Goal: Transaction & Acquisition: Purchase product/service

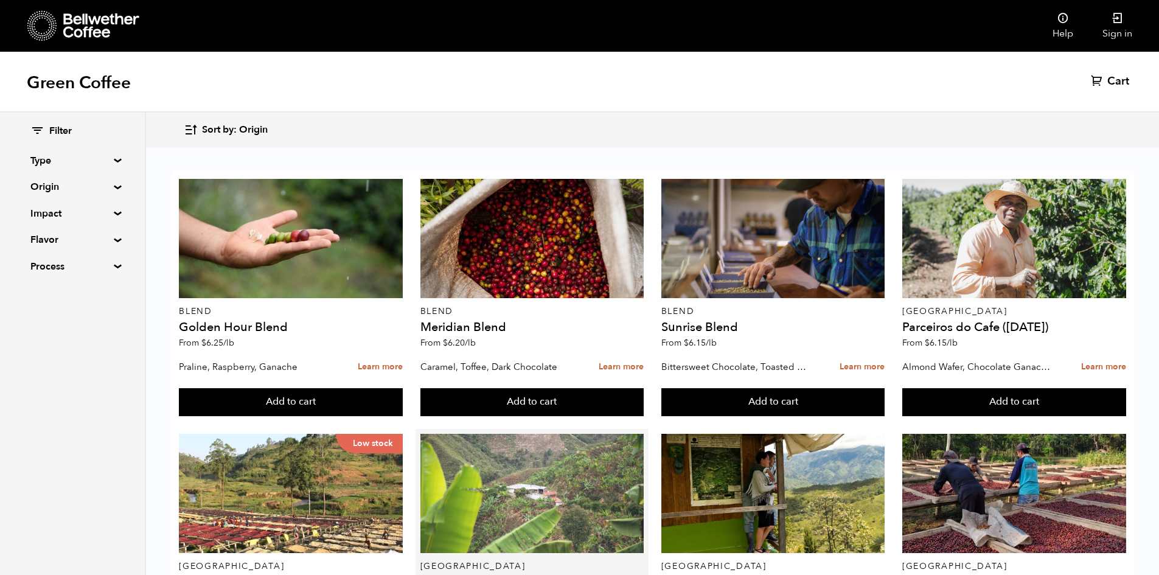
scroll to position [243, 0]
click at [516, 434] on div at bounding box center [533, 493] width 224 height 119
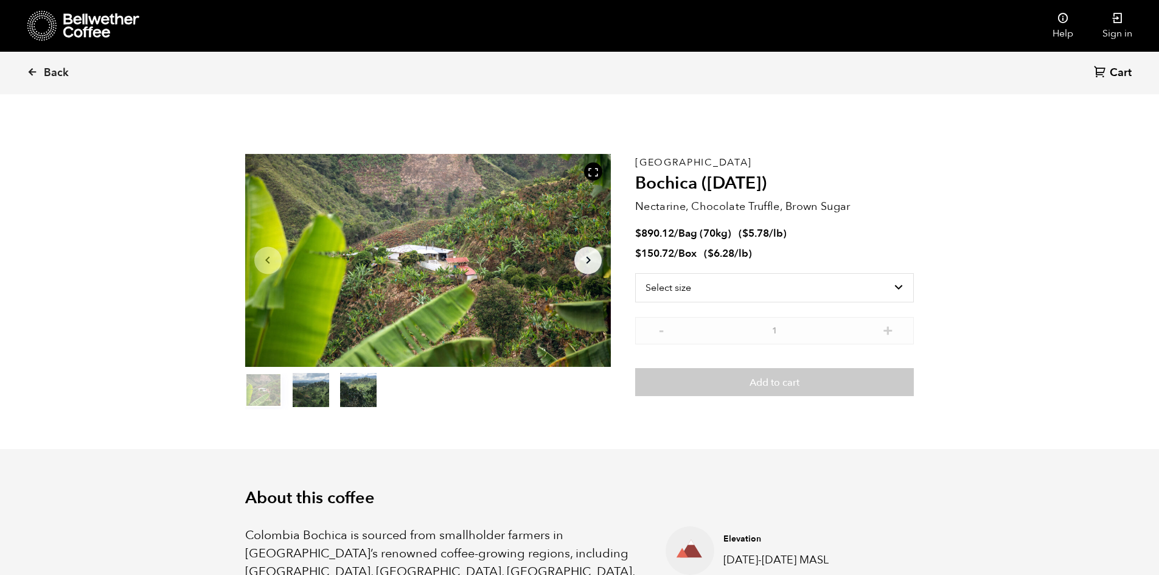
scroll to position [529, 648]
click at [1116, 41] on link "Sign in" at bounding box center [1117, 26] width 59 height 52
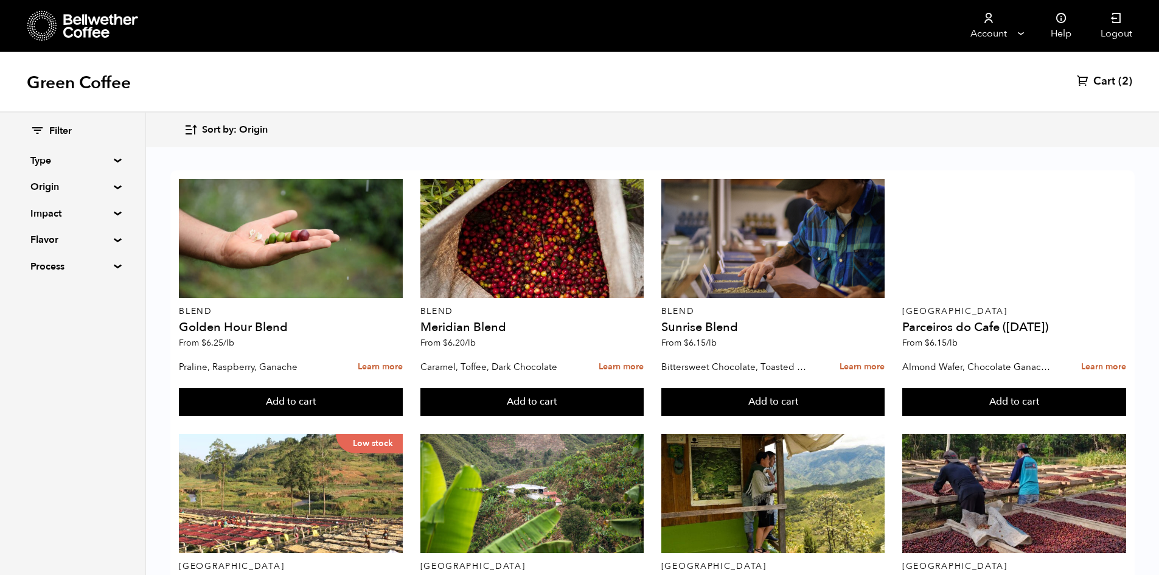
click at [1106, 80] on span "Cart" at bounding box center [1105, 81] width 22 height 15
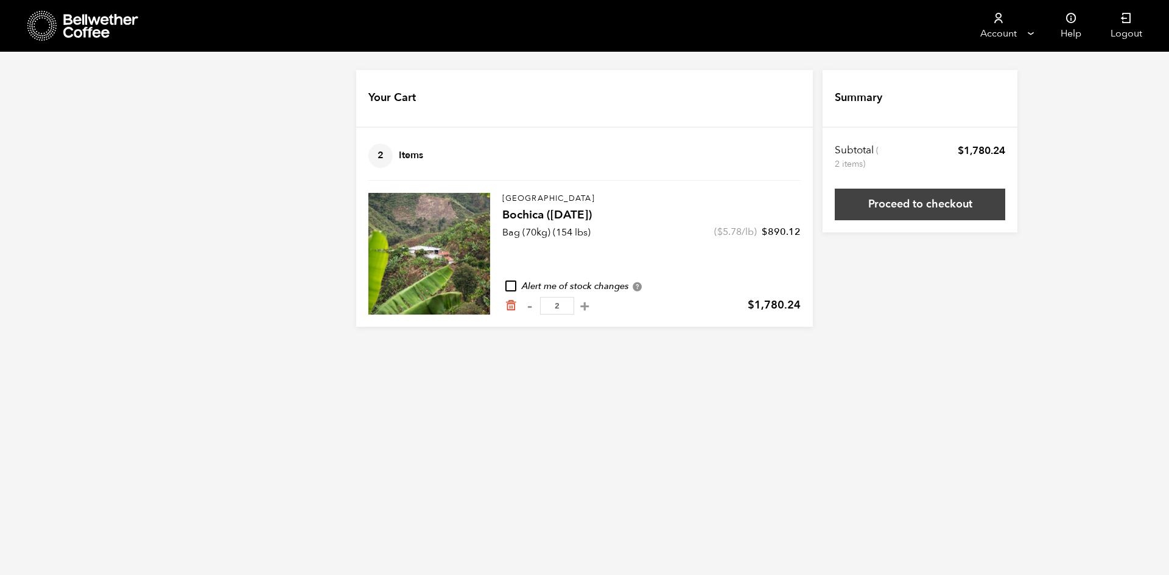
click at [939, 212] on link "Proceed to checkout" at bounding box center [919, 205] width 170 height 32
click at [592, 307] on button "+" at bounding box center [584, 306] width 15 height 12
type input "3"
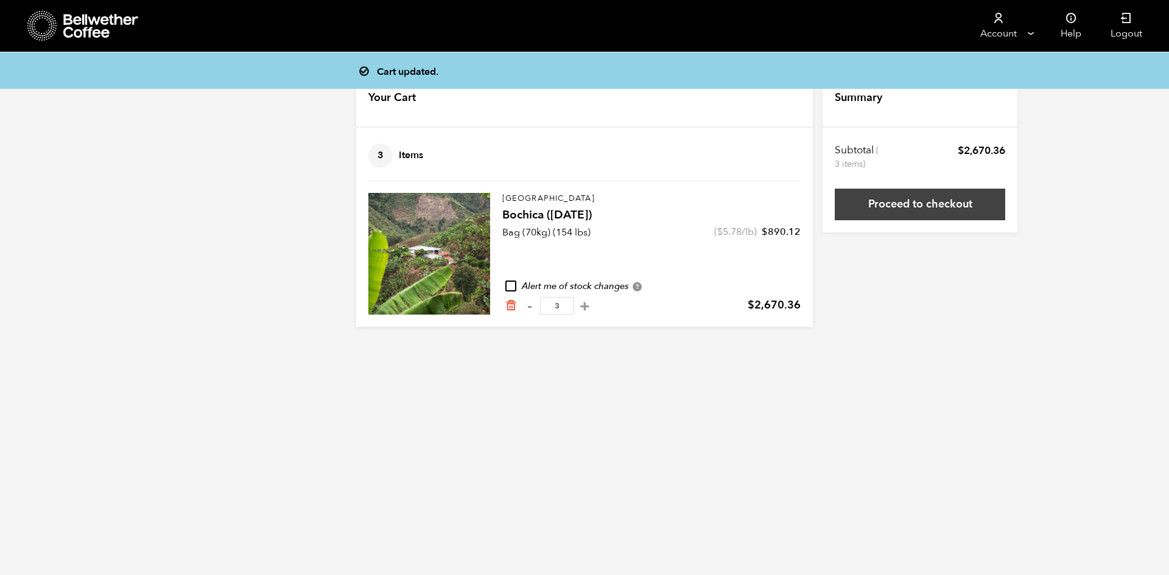
click at [946, 206] on link "Proceed to checkout" at bounding box center [919, 205] width 170 height 32
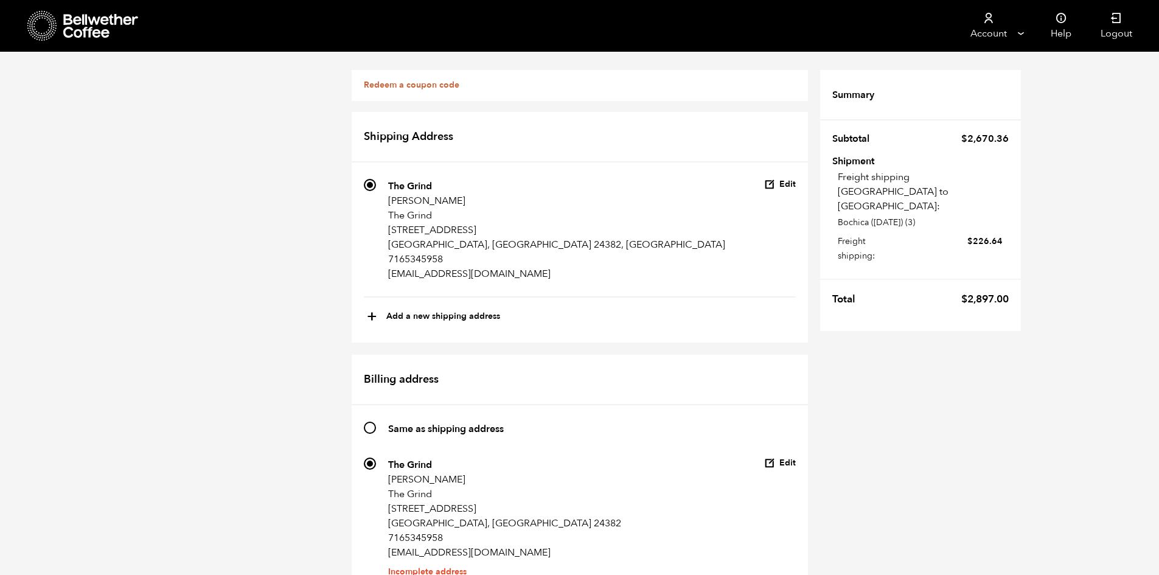
scroll to position [626, 0]
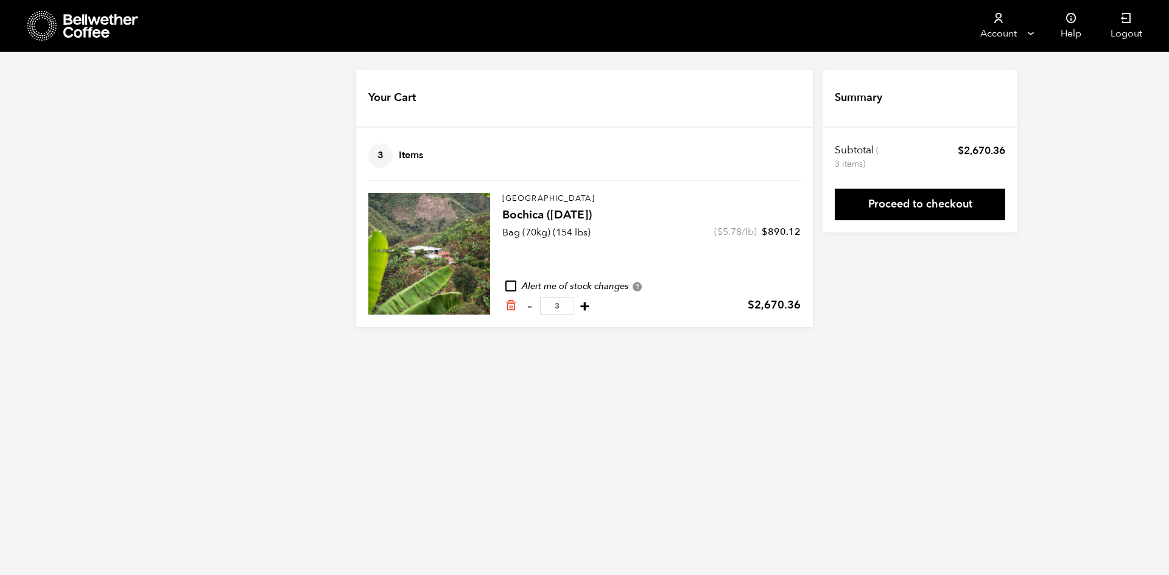
click at [592, 305] on button "+" at bounding box center [584, 306] width 15 height 12
type input "4"
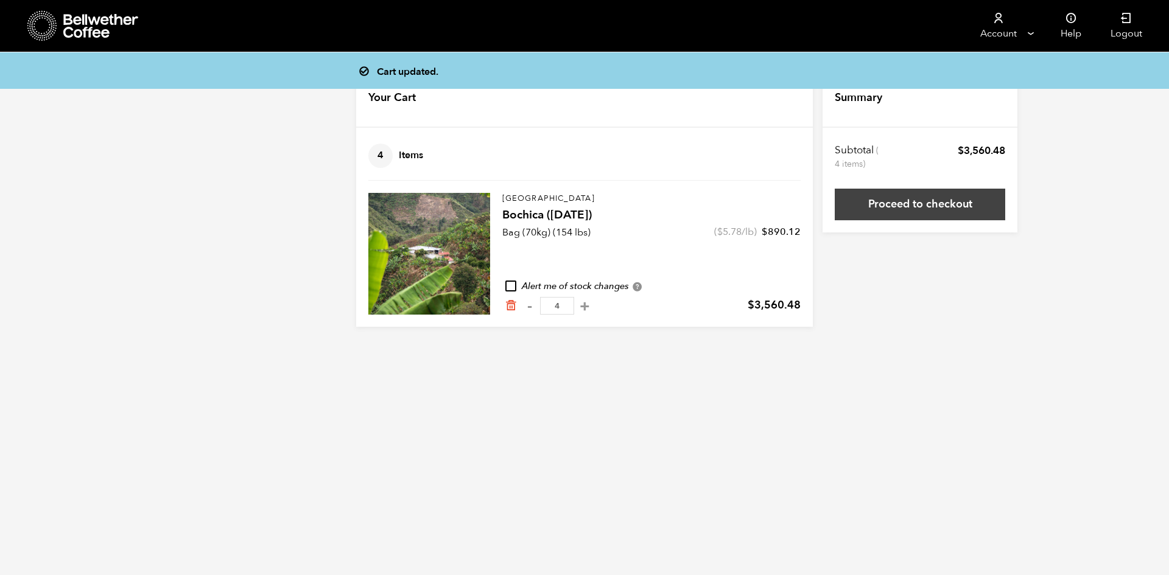
click at [930, 197] on link "Proceed to checkout" at bounding box center [919, 205] width 170 height 32
